Goal: Information Seeking & Learning: Find specific fact

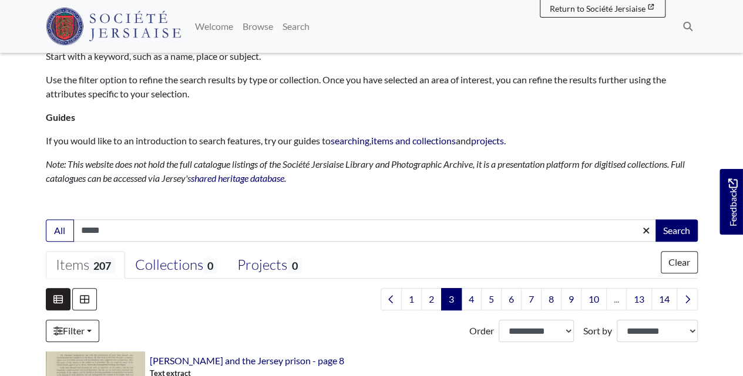
scroll to position [156, 0]
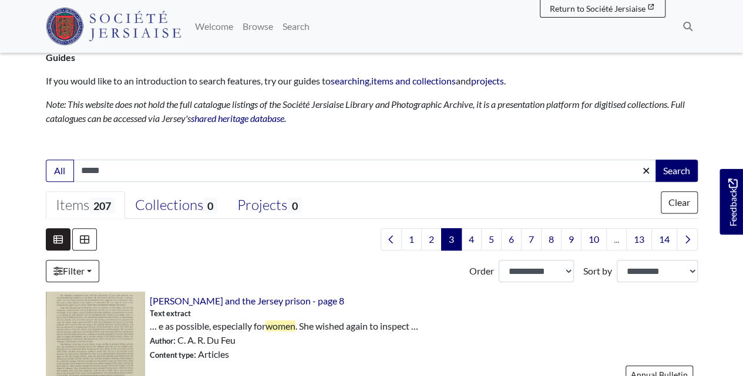
drag, startPoint x: 136, startPoint y: 170, endPoint x: -43, endPoint y: 167, distance: 179.1
type input "**********"
click at [655, 160] on button "Search" at bounding box center [676, 171] width 42 height 22
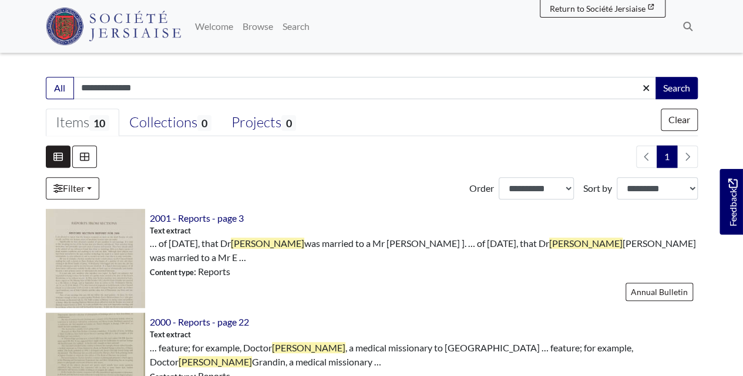
scroll to position [352, 0]
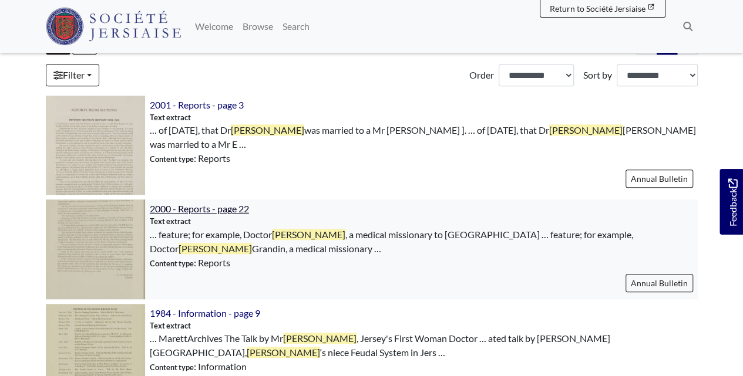
click at [224, 210] on span "2000 - Reports - page 22" at bounding box center [199, 208] width 99 height 11
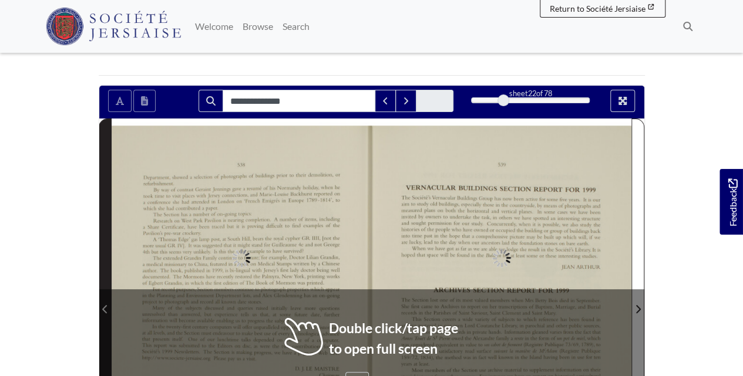
scroll to position [196, 0]
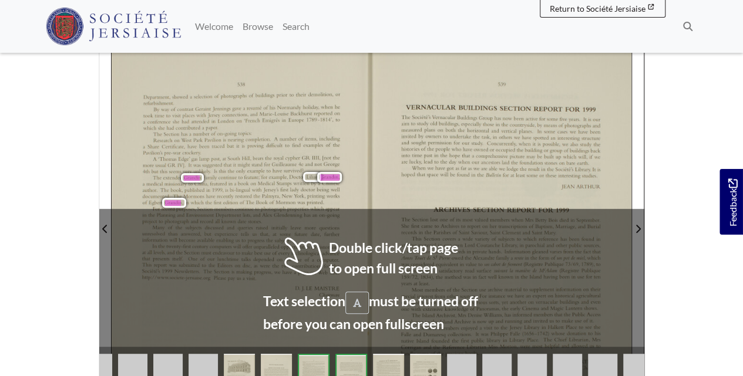
click at [80, 205] on body "Menu" at bounding box center [371, 252] width 743 height 896
